Goal: Information Seeking & Learning: Learn about a topic

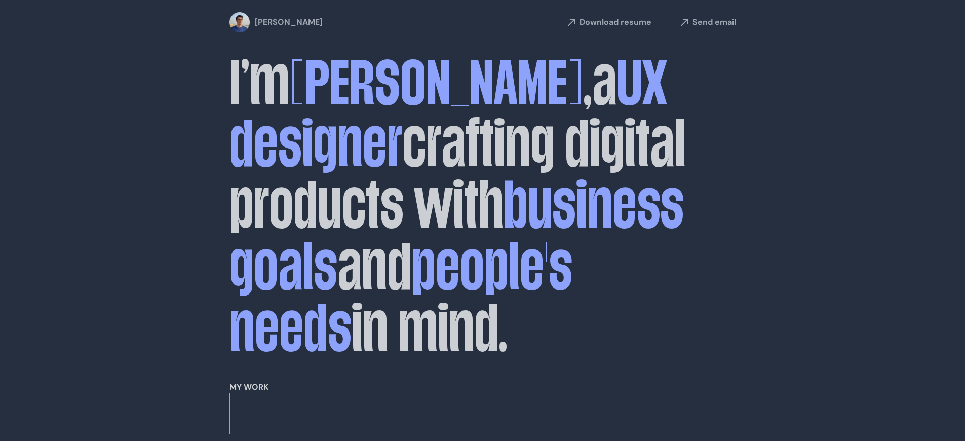
scroll to position [587, 0]
